Goal: Download file/media

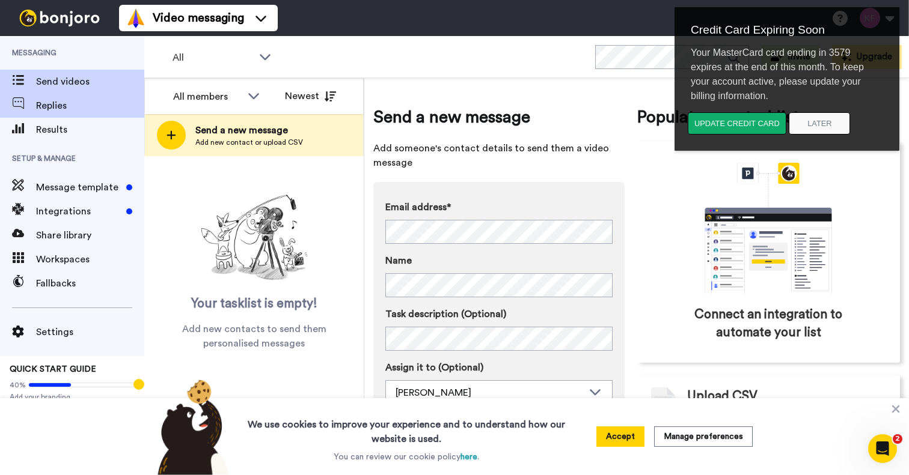
click at [46, 109] on span "Replies" at bounding box center [90, 106] width 108 height 14
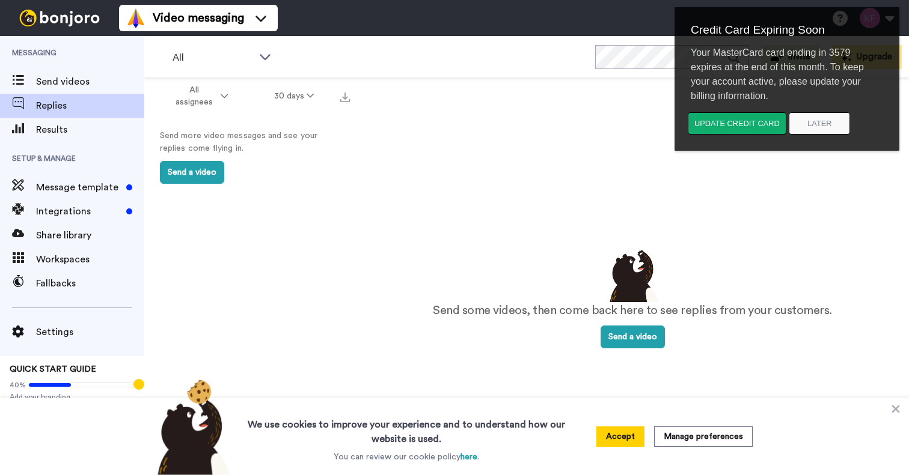
click at [64, 103] on span "Replies" at bounding box center [90, 106] width 108 height 14
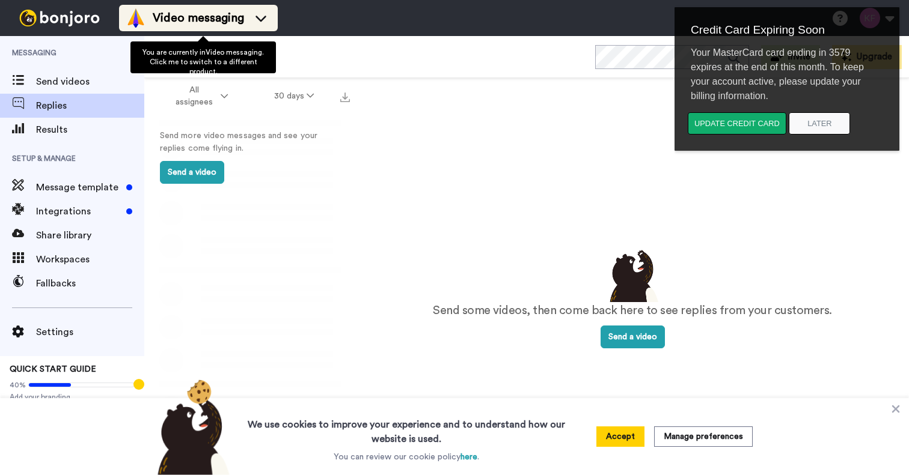
click at [270, 13] on icon at bounding box center [260, 18] width 19 height 12
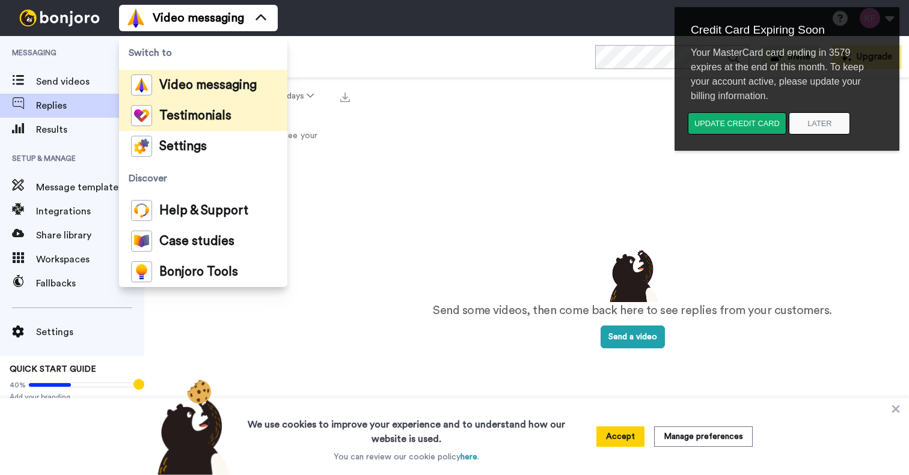
click at [251, 112] on li "Testimonials" at bounding box center [203, 115] width 168 height 31
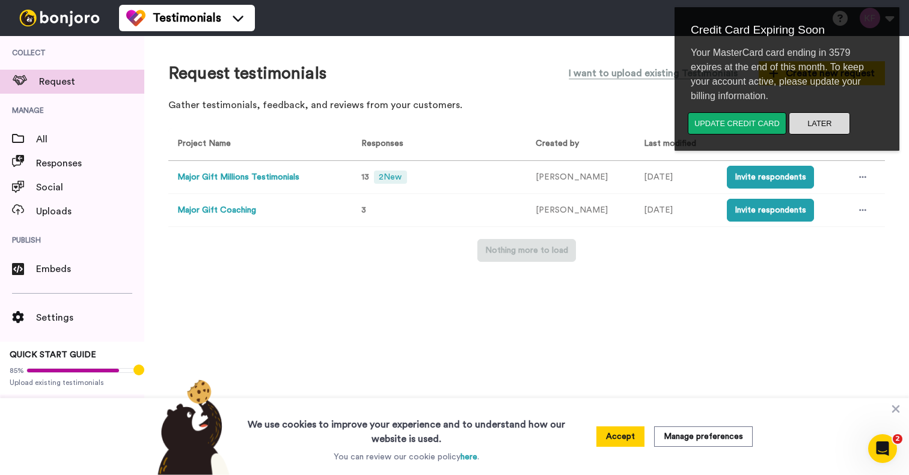
click at [826, 126] on button "Later" at bounding box center [819, 123] width 61 height 22
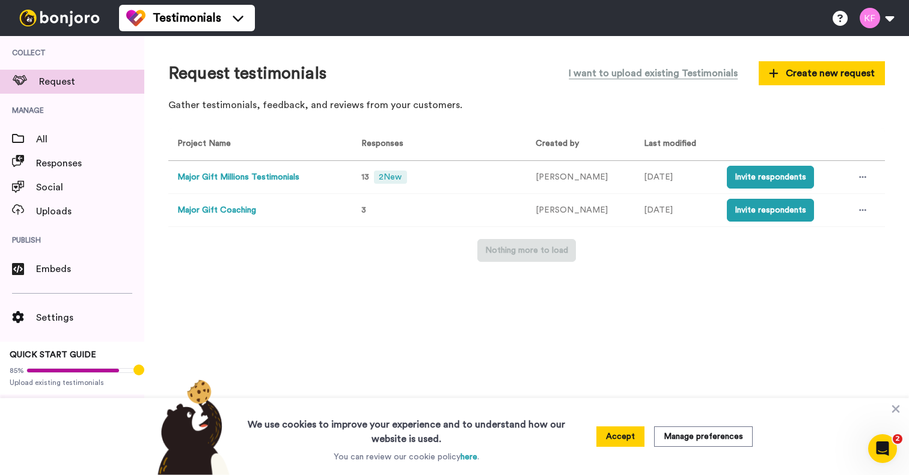
click at [299, 179] on button "Major Gift Millions Testimonials" at bounding box center [238, 177] width 122 height 13
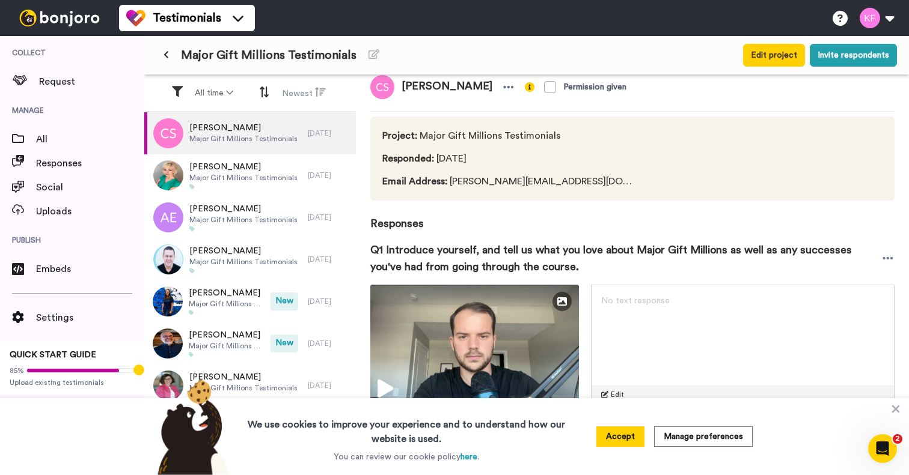
scroll to position [14, 0]
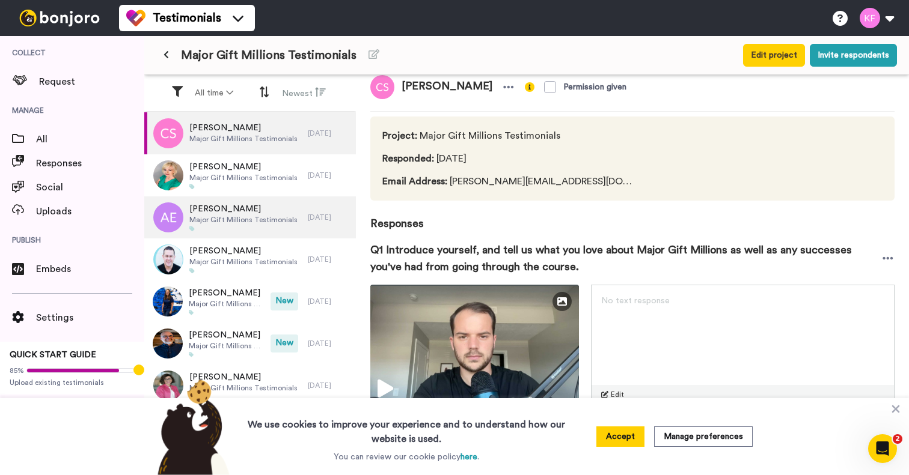
click at [242, 219] on span "Major Gift Millions Testimonials" at bounding box center [243, 220] width 108 height 10
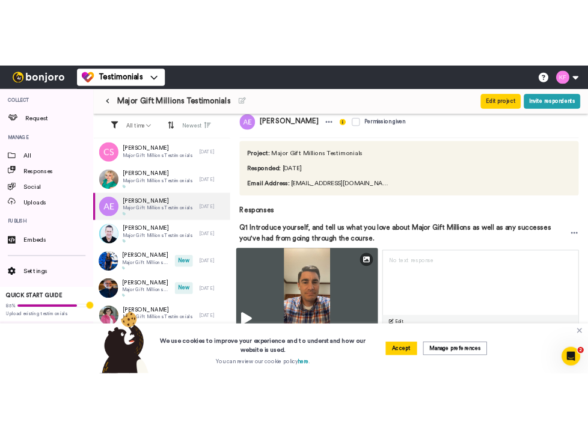
scroll to position [14, 0]
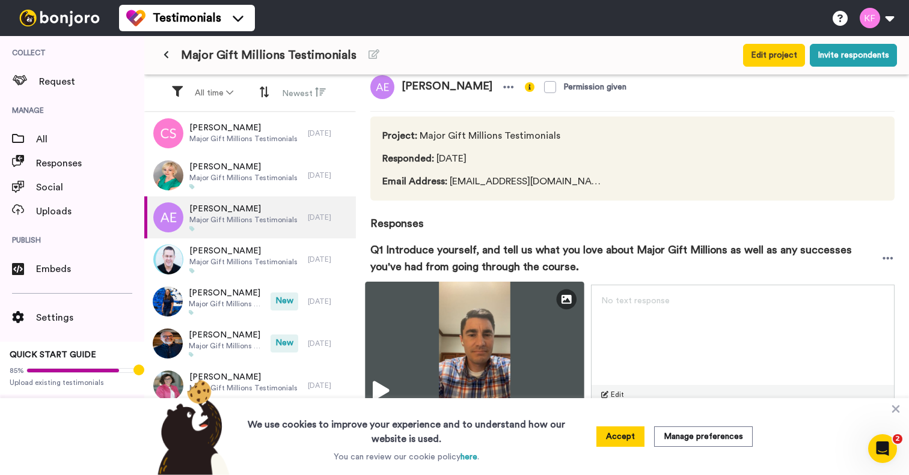
click at [377, 392] on icon at bounding box center [381, 391] width 16 height 19
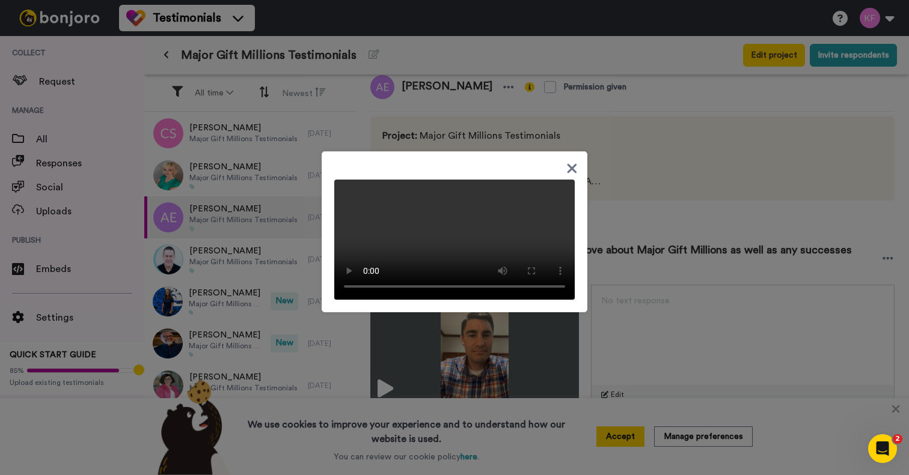
click at [389, 204] on video at bounding box center [454, 240] width 240 height 120
click at [564, 170] on div at bounding box center [454, 235] width 240 height 130
click at [571, 163] on icon at bounding box center [572, 168] width 10 height 10
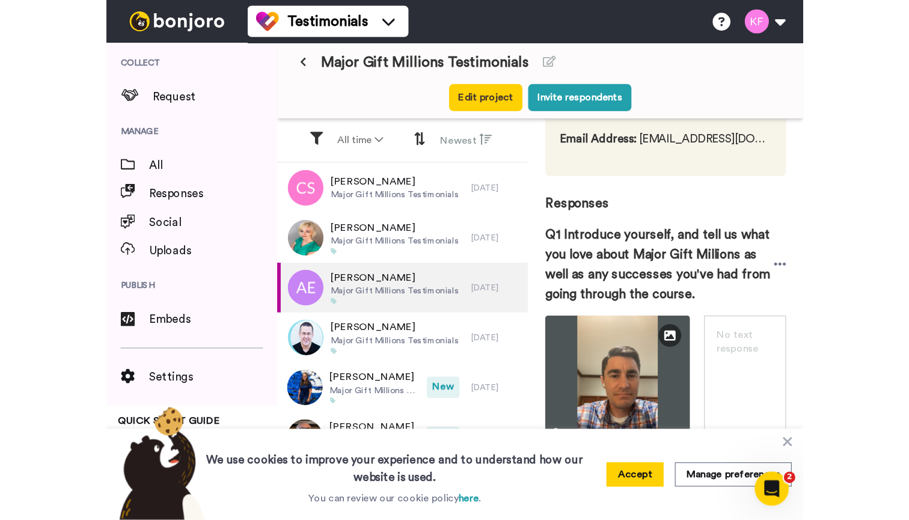
scroll to position [135, 0]
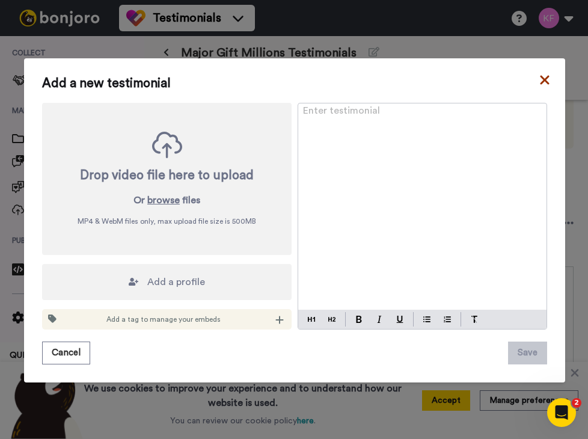
click at [545, 79] on icon at bounding box center [544, 79] width 9 height 9
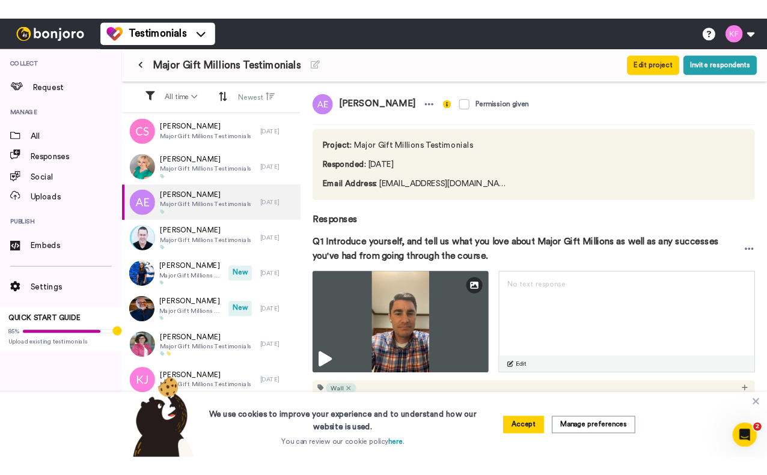
scroll to position [0, 0]
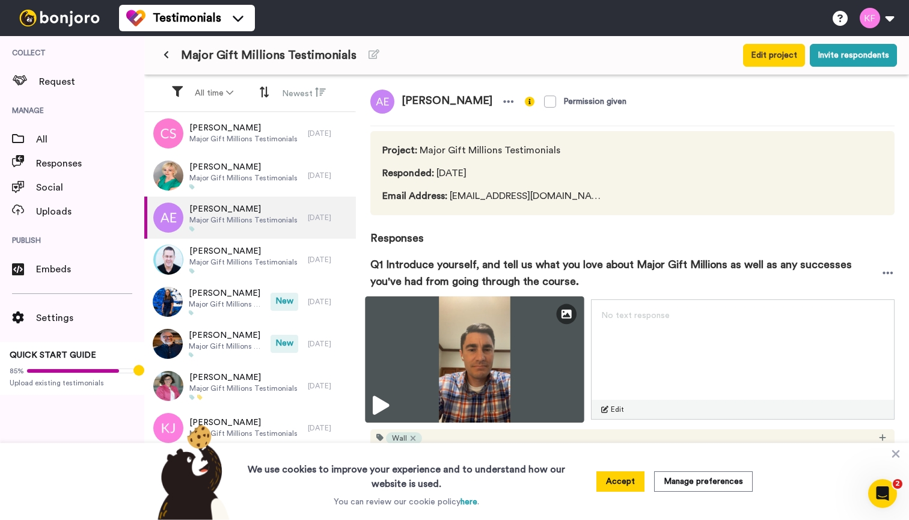
click at [546, 359] on img at bounding box center [474, 359] width 219 height 126
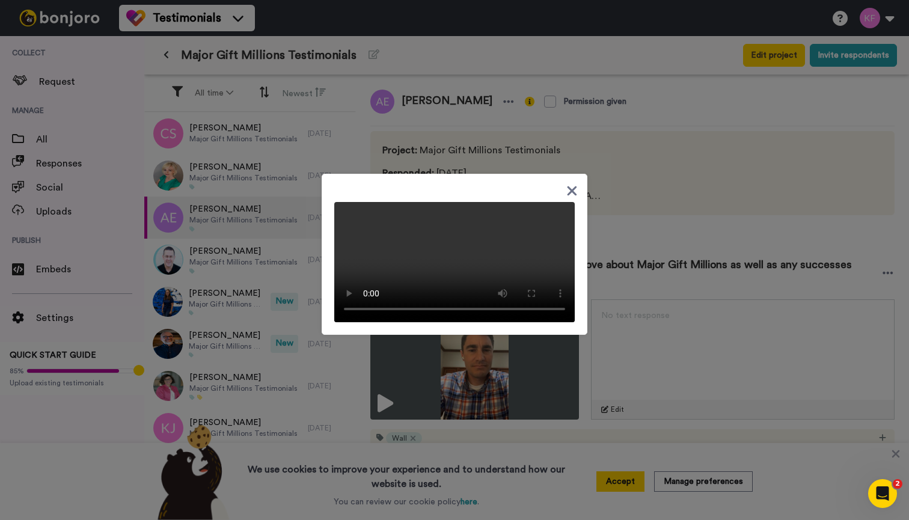
click at [365, 322] on video at bounding box center [454, 262] width 240 height 120
click at [556, 322] on video at bounding box center [454, 262] width 240 height 120
click at [572, 186] on icon at bounding box center [572, 191] width 10 height 10
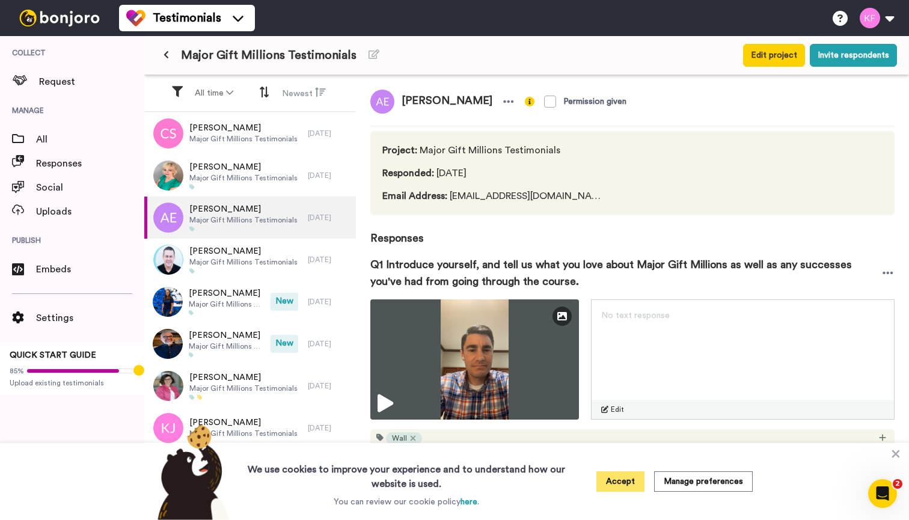
click at [609, 475] on button "Accept" at bounding box center [620, 481] width 48 height 20
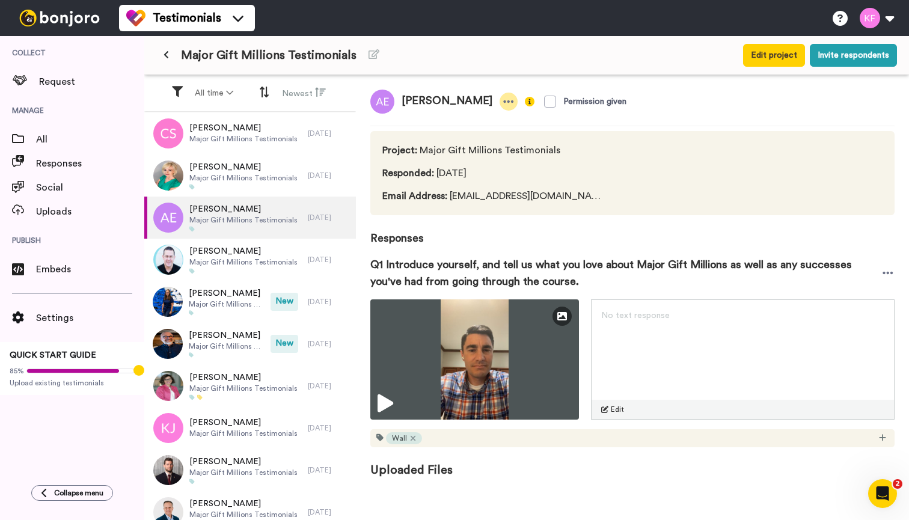
click at [504, 103] on icon at bounding box center [509, 101] width 10 height 2
click at [657, 101] on div "Ashton Ellis Permission given" at bounding box center [632, 102] width 524 height 24
click at [888, 269] on icon at bounding box center [887, 273] width 11 height 12
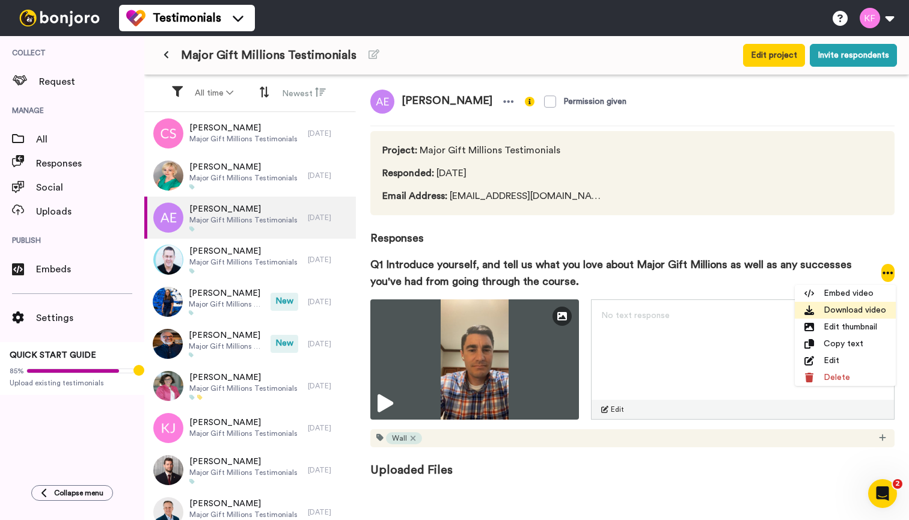
click at [864, 309] on li "Download video" at bounding box center [845, 310] width 101 height 17
click at [850, 314] on li "Download video" at bounding box center [845, 310] width 101 height 17
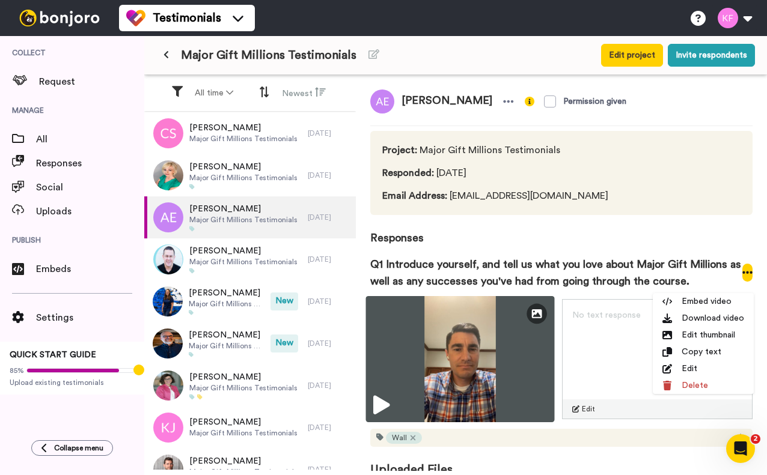
click at [452, 386] on img at bounding box center [460, 359] width 189 height 126
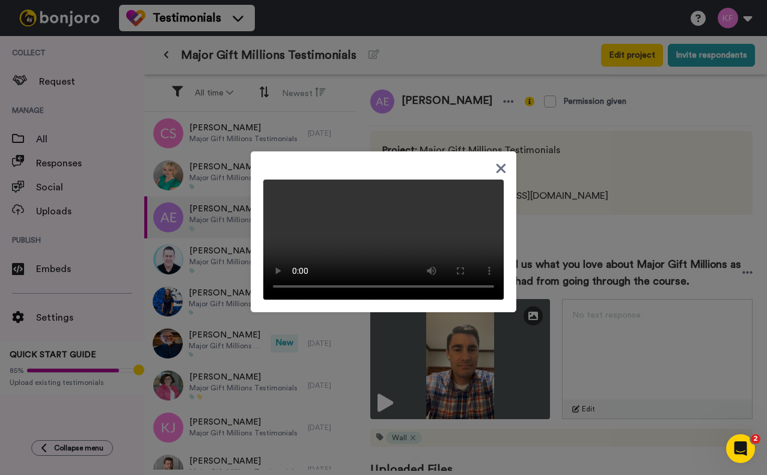
click at [501, 161] on icon at bounding box center [500, 168] width 11 height 15
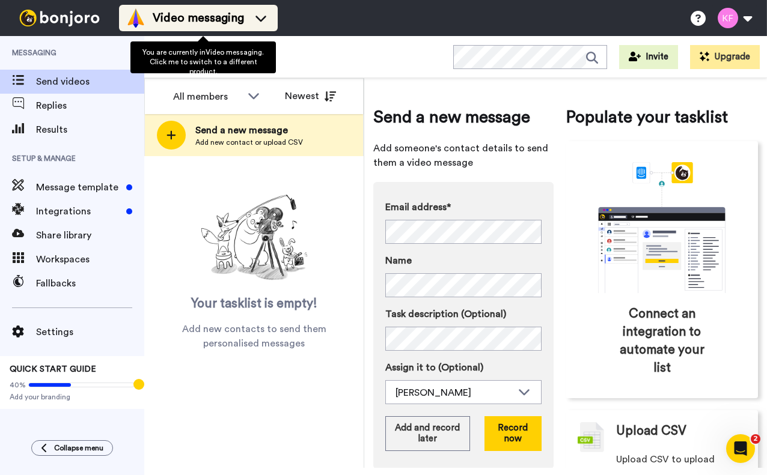
click at [238, 17] on span "Video messaging" at bounding box center [198, 18] width 91 height 17
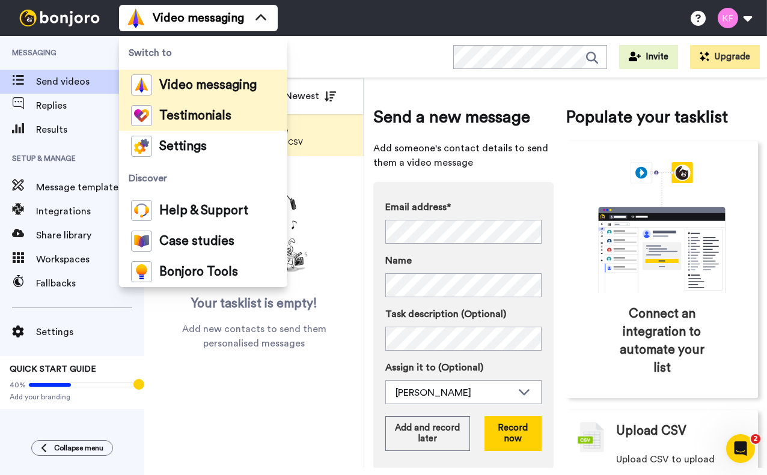
click at [206, 117] on span "Testimonials" at bounding box center [195, 116] width 72 height 12
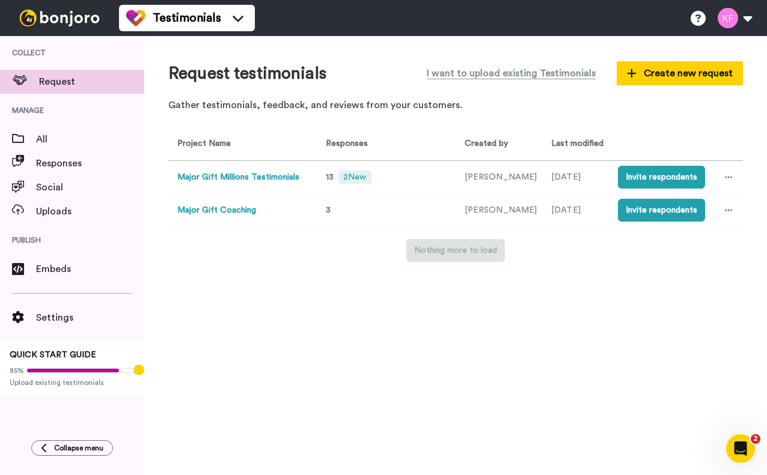
click at [242, 177] on button "Major Gift Millions Testimonials" at bounding box center [238, 177] width 122 height 13
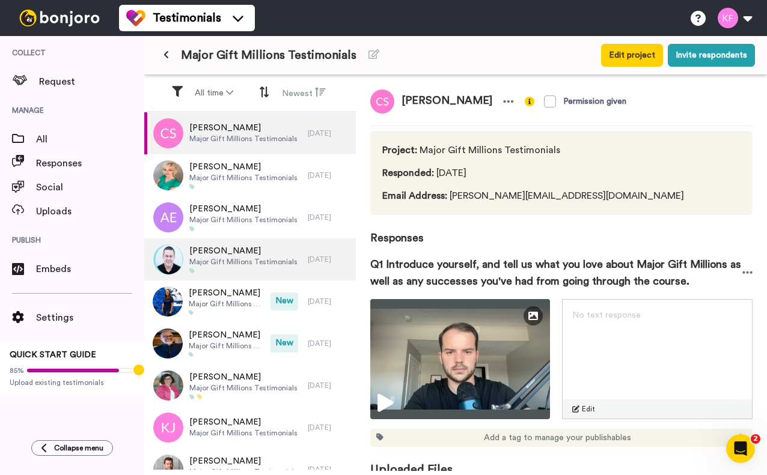
click at [225, 265] on span "Major Gift Millions Testimonials" at bounding box center [243, 262] width 108 height 10
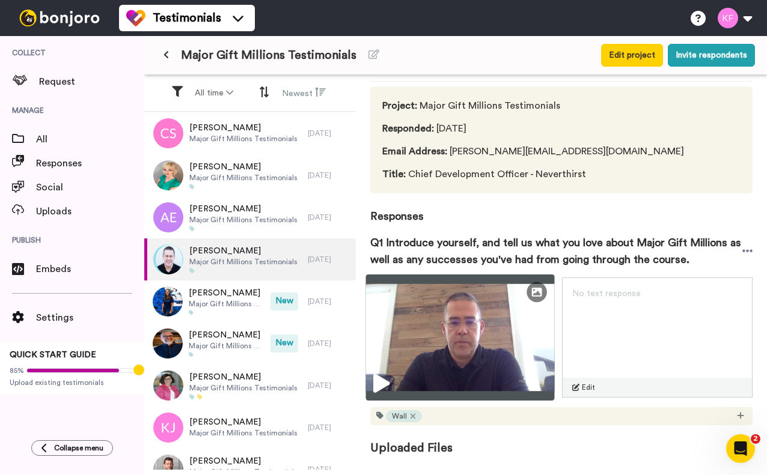
scroll to position [61, 0]
click at [493, 328] on img at bounding box center [460, 338] width 189 height 126
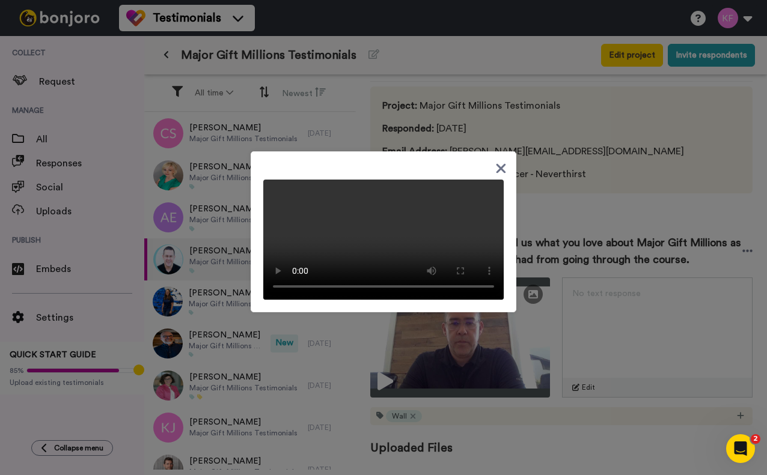
click at [424, 212] on video at bounding box center [383, 240] width 240 height 120
click at [498, 163] on icon at bounding box center [501, 168] width 10 height 10
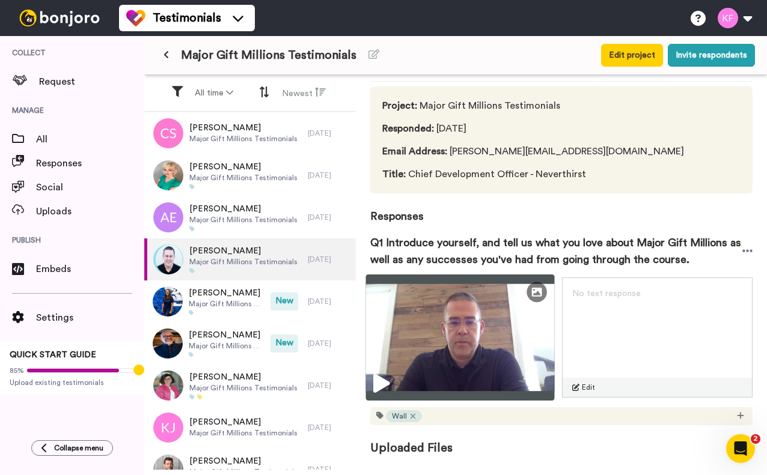
click at [508, 311] on img at bounding box center [460, 338] width 189 height 126
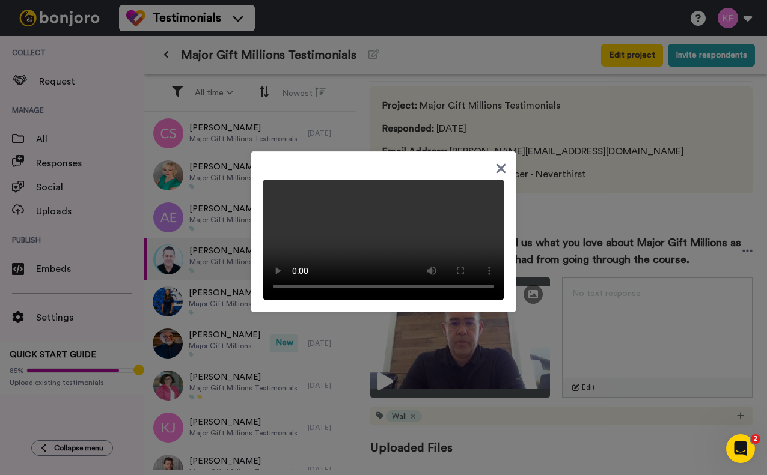
click at [499, 167] on icon at bounding box center [501, 168] width 10 height 10
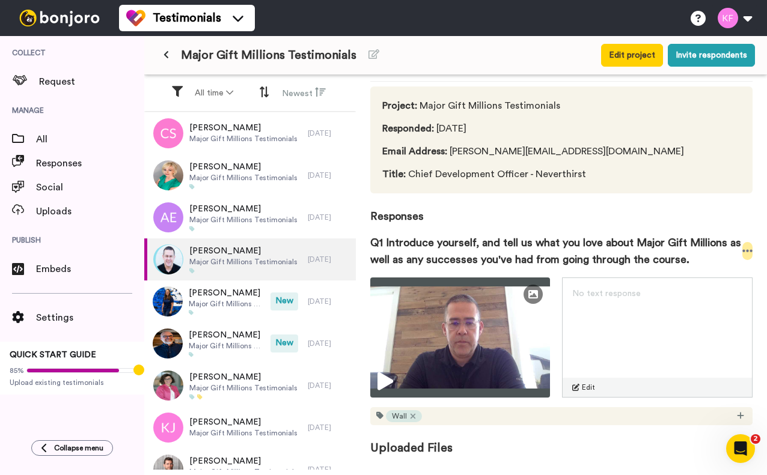
click at [751, 246] on icon at bounding box center [747, 251] width 11 height 12
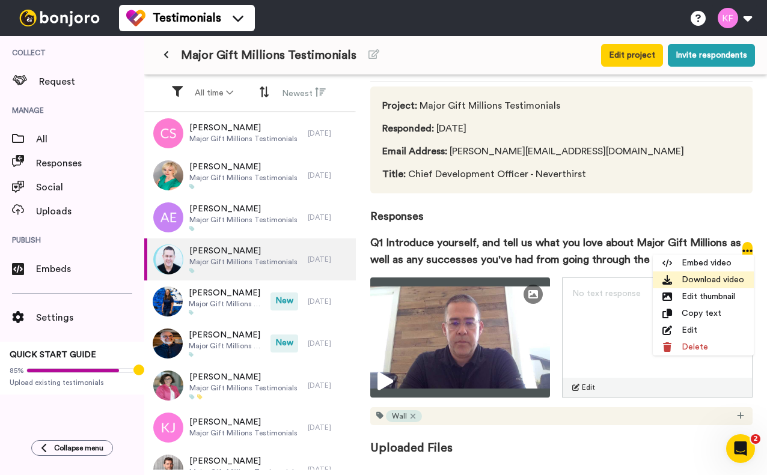
click at [729, 282] on li "Download video" at bounding box center [703, 280] width 101 height 17
